Goal: Transaction & Acquisition: Purchase product/service

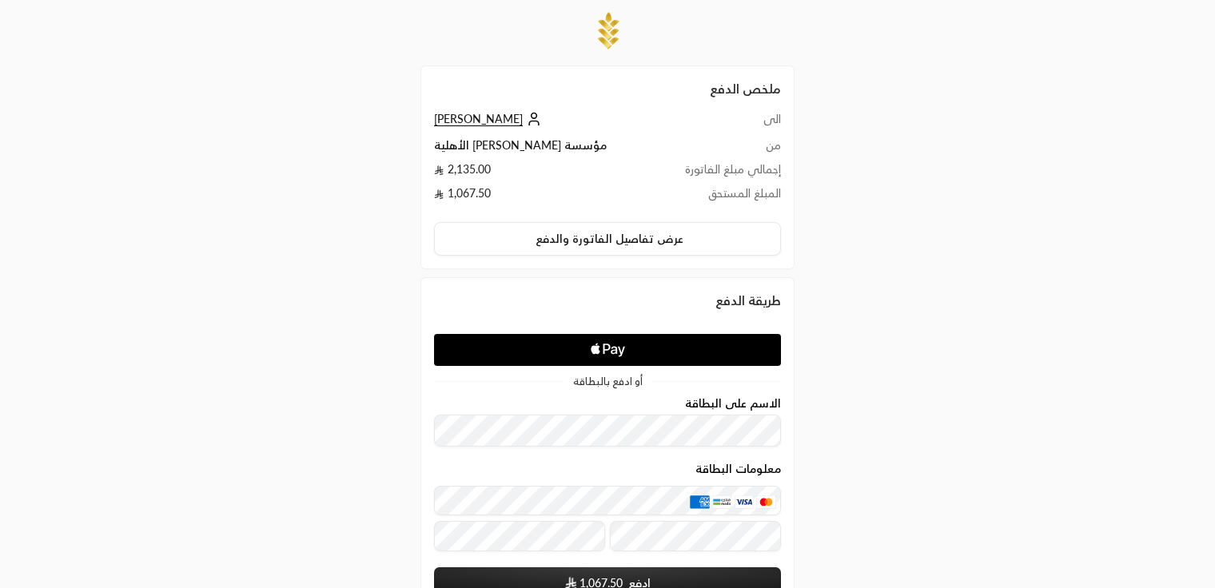
scroll to position [179, 0]
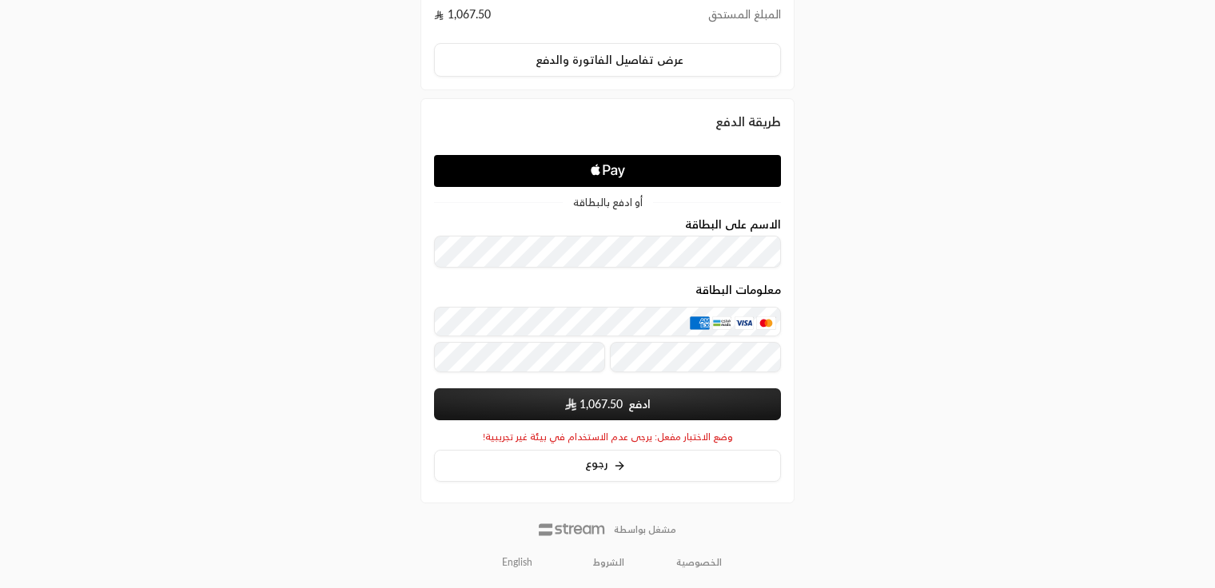
click at [520, 565] on link "English" at bounding box center [517, 562] width 48 height 29
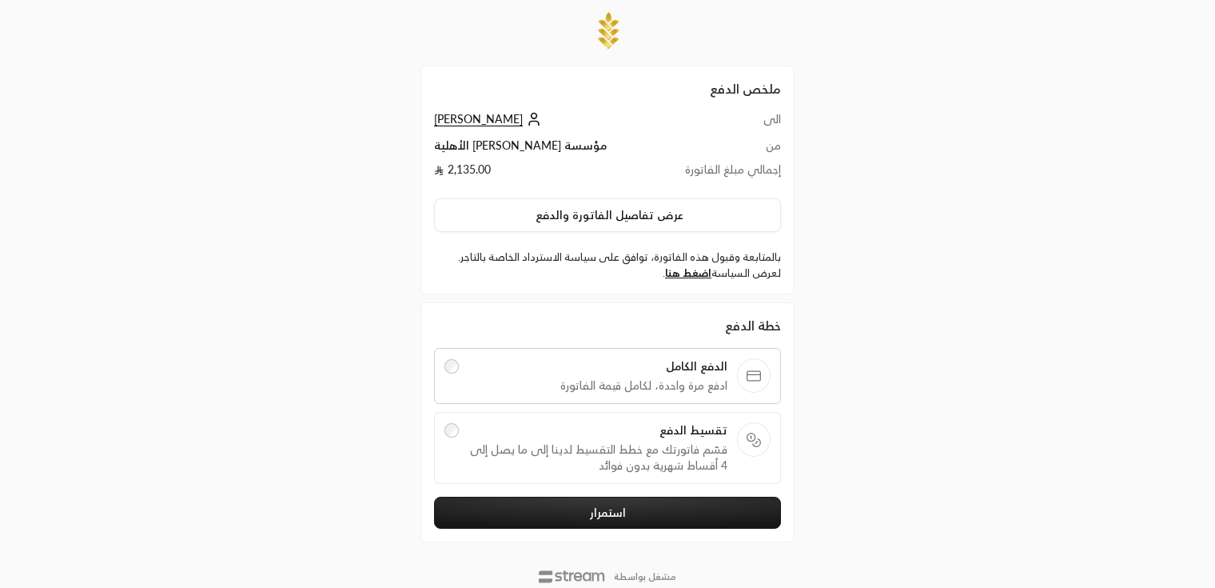
scroll to position [46, 0]
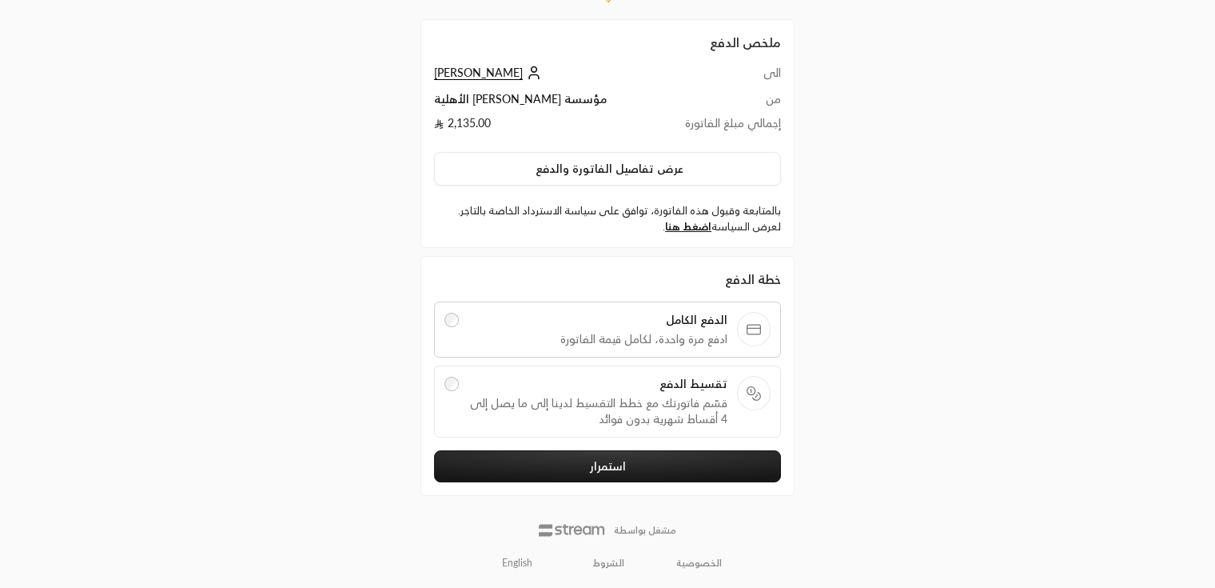
click at [516, 557] on link "English" at bounding box center [517, 562] width 48 height 29
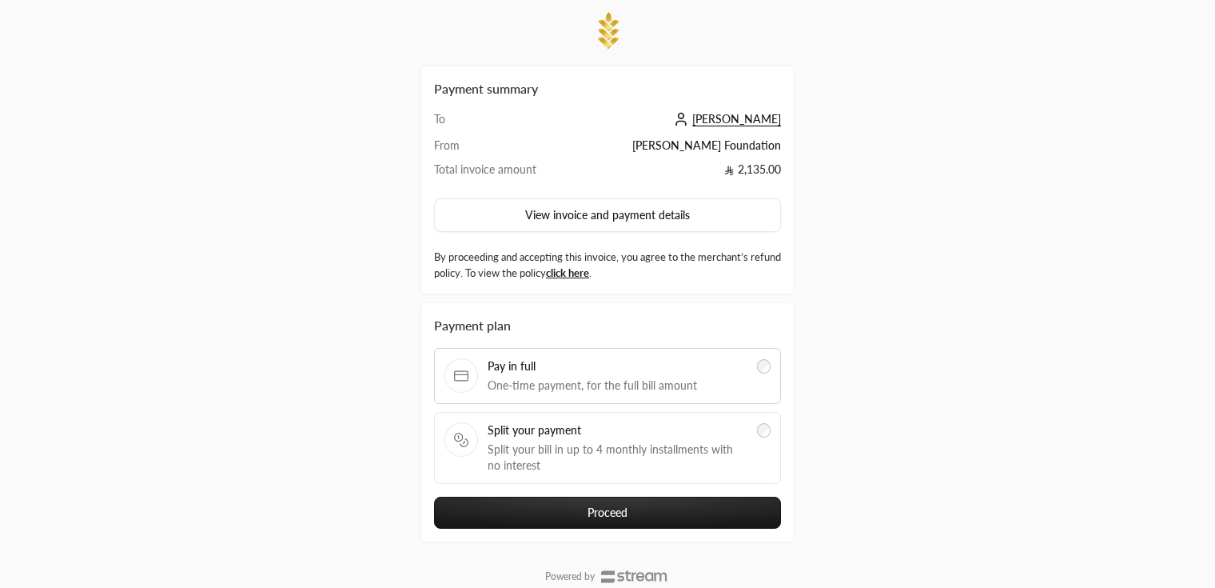
scroll to position [46, 0]
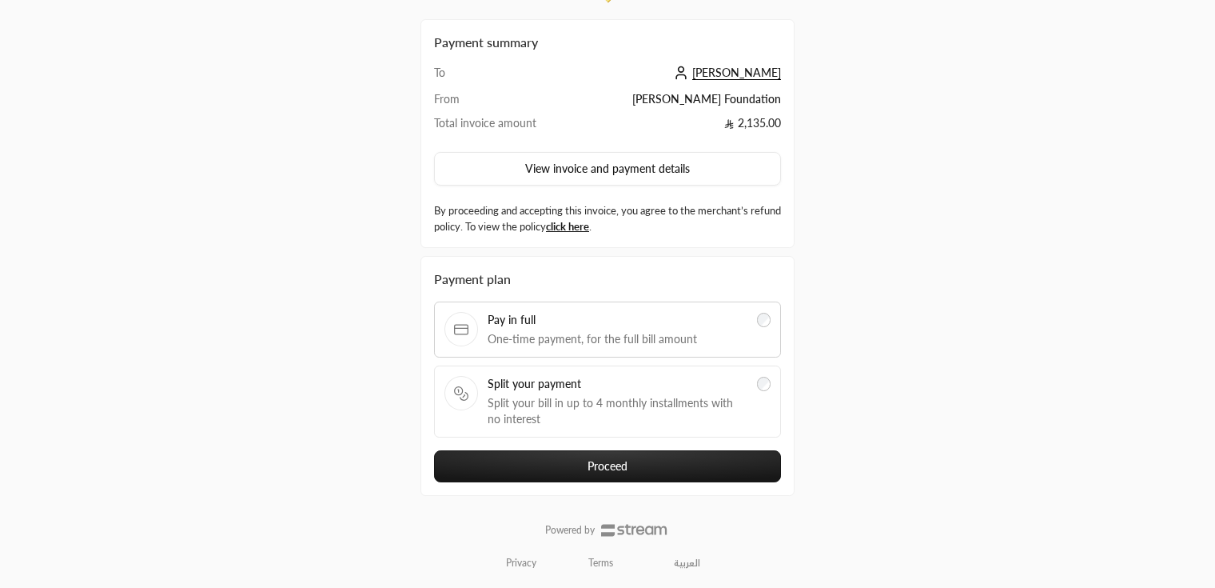
click at [680, 565] on link "العربية" at bounding box center [687, 562] width 44 height 29
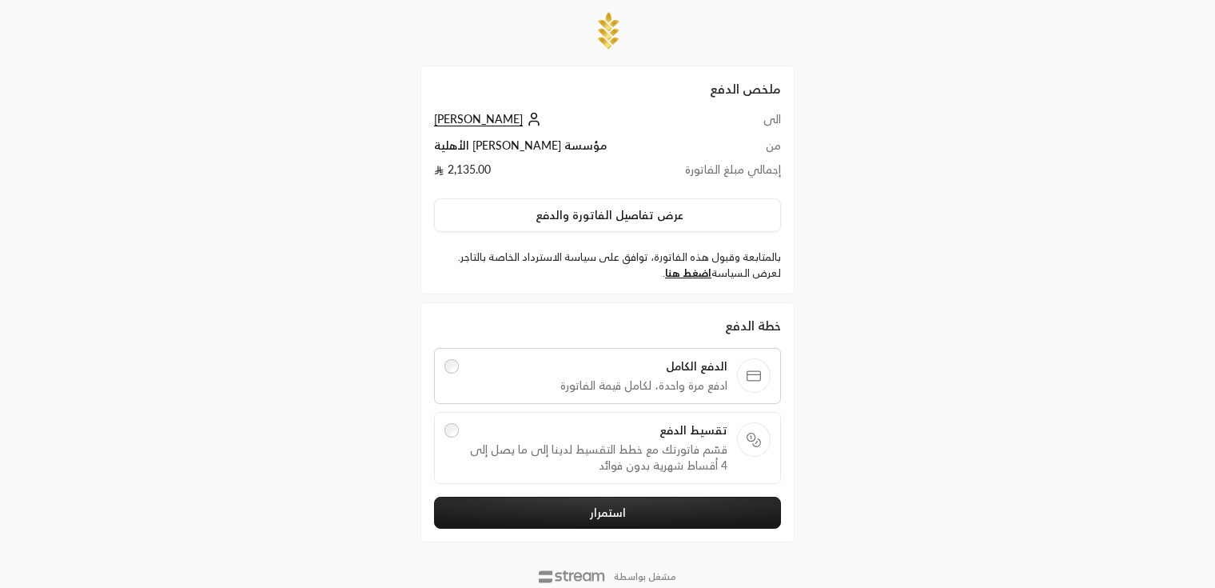
scroll to position [46, 0]
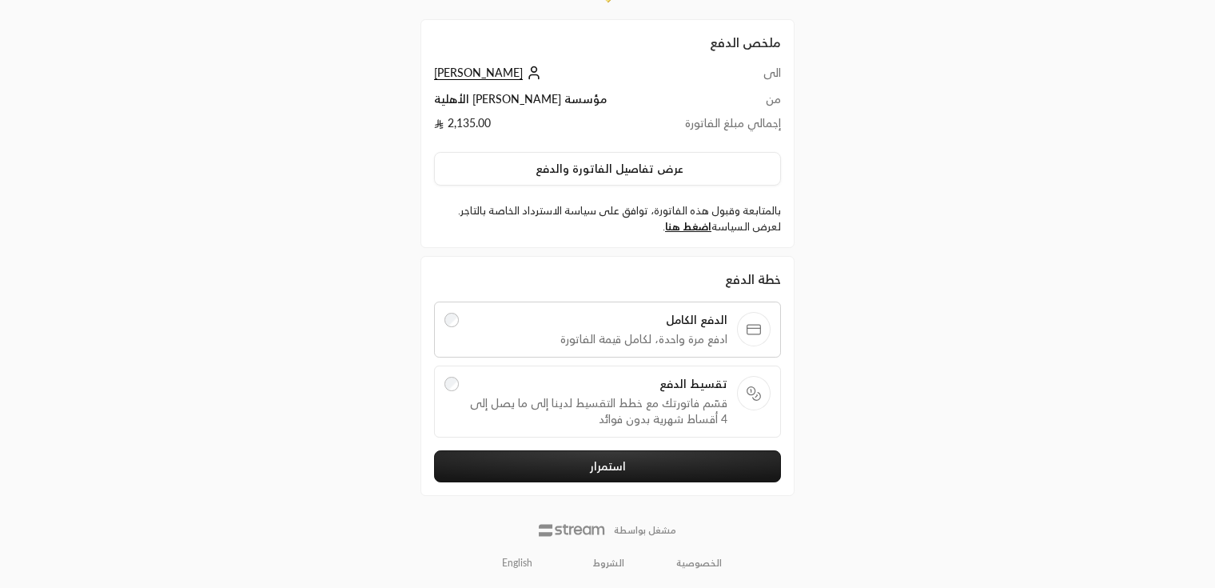
click at [520, 557] on link "English" at bounding box center [517, 562] width 48 height 29
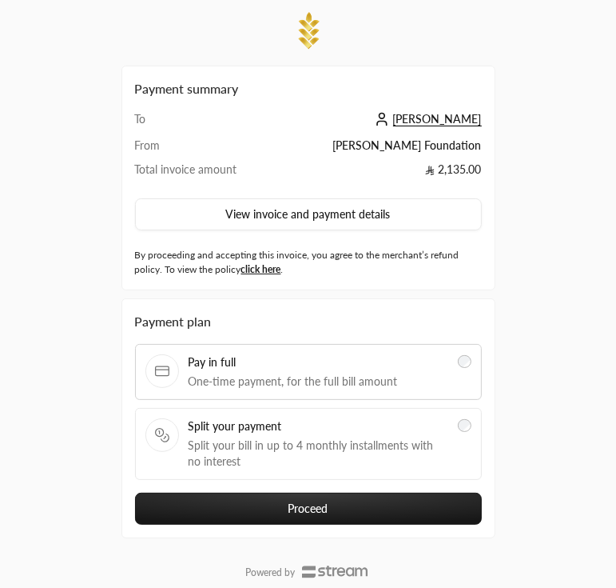
scroll to position [40, 0]
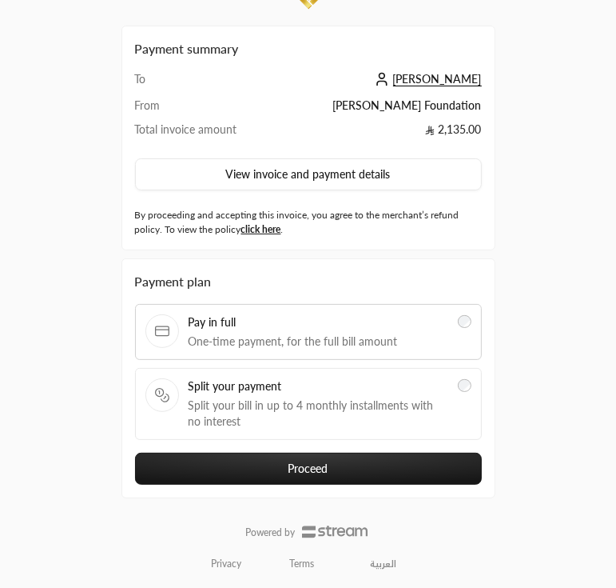
click at [382, 564] on link "العربية" at bounding box center [384, 563] width 42 height 27
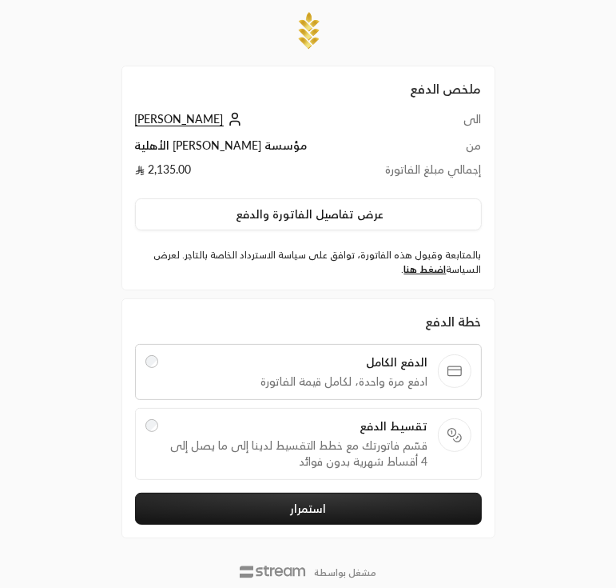
scroll to position [40, 0]
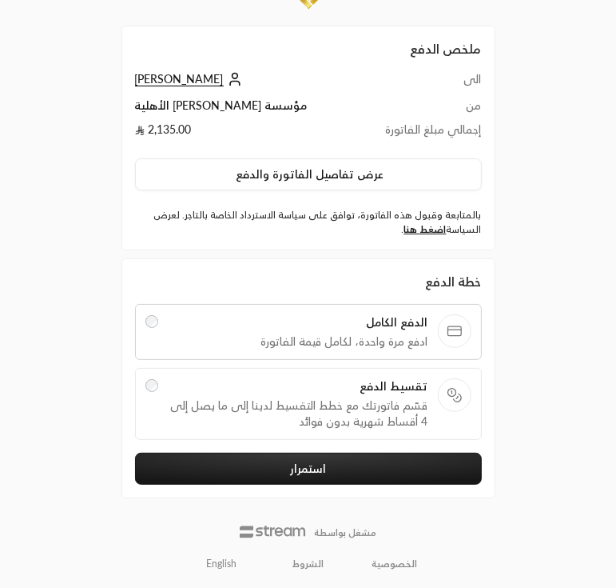
click at [224, 564] on link "English" at bounding box center [222, 563] width 46 height 27
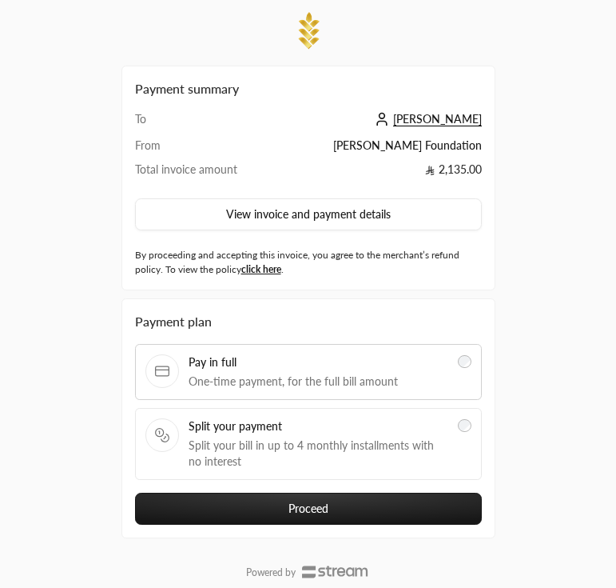
scroll to position [40, 0]
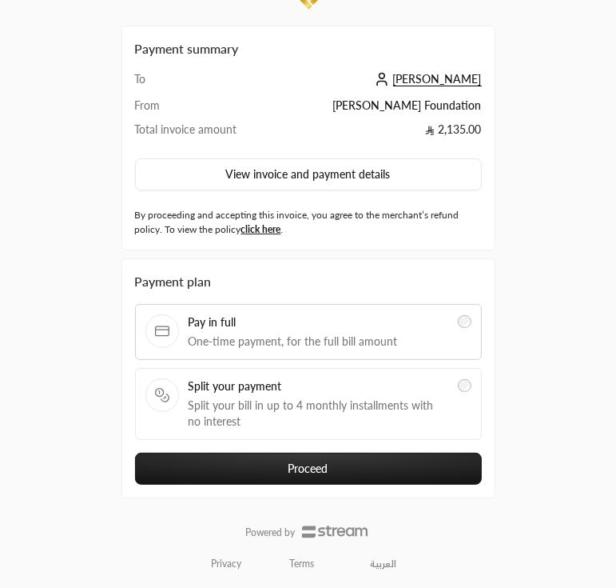
click at [381, 555] on link "العربية" at bounding box center [384, 563] width 42 height 27
